Goal: Find contact information: Find contact information

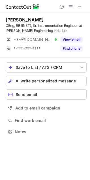
scroll to position [128, 90]
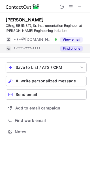
click at [61, 47] on button "Find phone" at bounding box center [71, 49] width 22 height 6
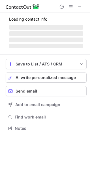
scroll to position [128, 90]
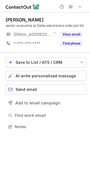
scroll to position [123, 90]
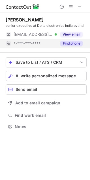
click at [69, 42] on button "Find phone" at bounding box center [71, 44] width 22 height 6
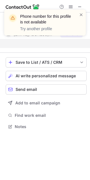
scroll to position [114, 90]
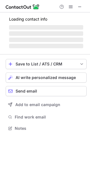
scroll to position [123, 90]
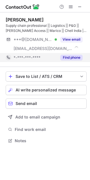
click at [62, 58] on button "Find phone" at bounding box center [71, 58] width 22 height 6
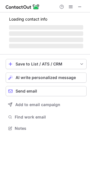
scroll to position [128, 90]
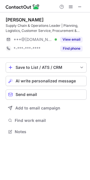
click at [65, 48] on button "Find phone" at bounding box center [71, 49] width 22 height 6
